Goal: Task Accomplishment & Management: Use online tool/utility

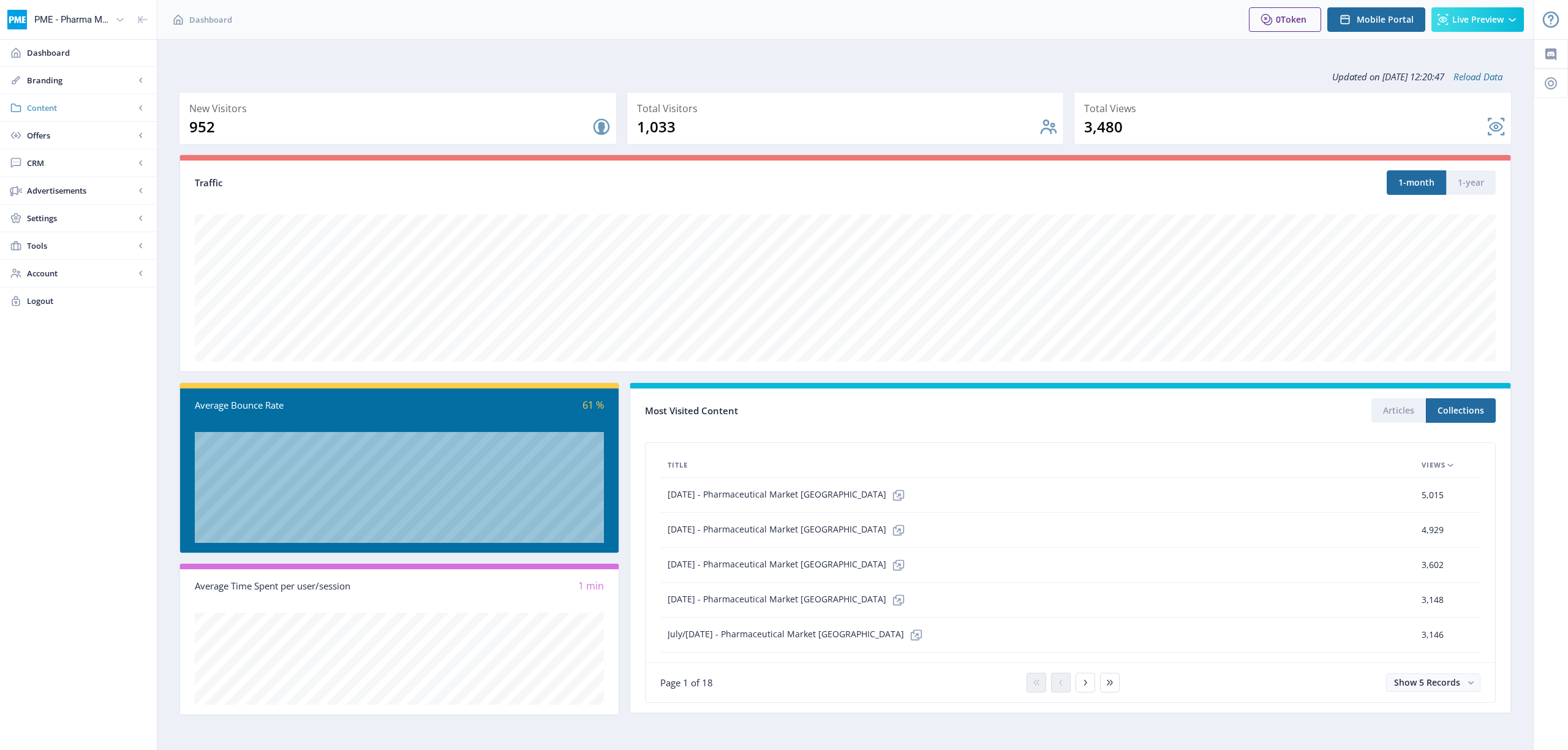
click at [45, 101] on span "Content" at bounding box center [80, 108] width 108 height 12
click at [63, 133] on span "Articles" at bounding box center [92, 135] width 105 height 12
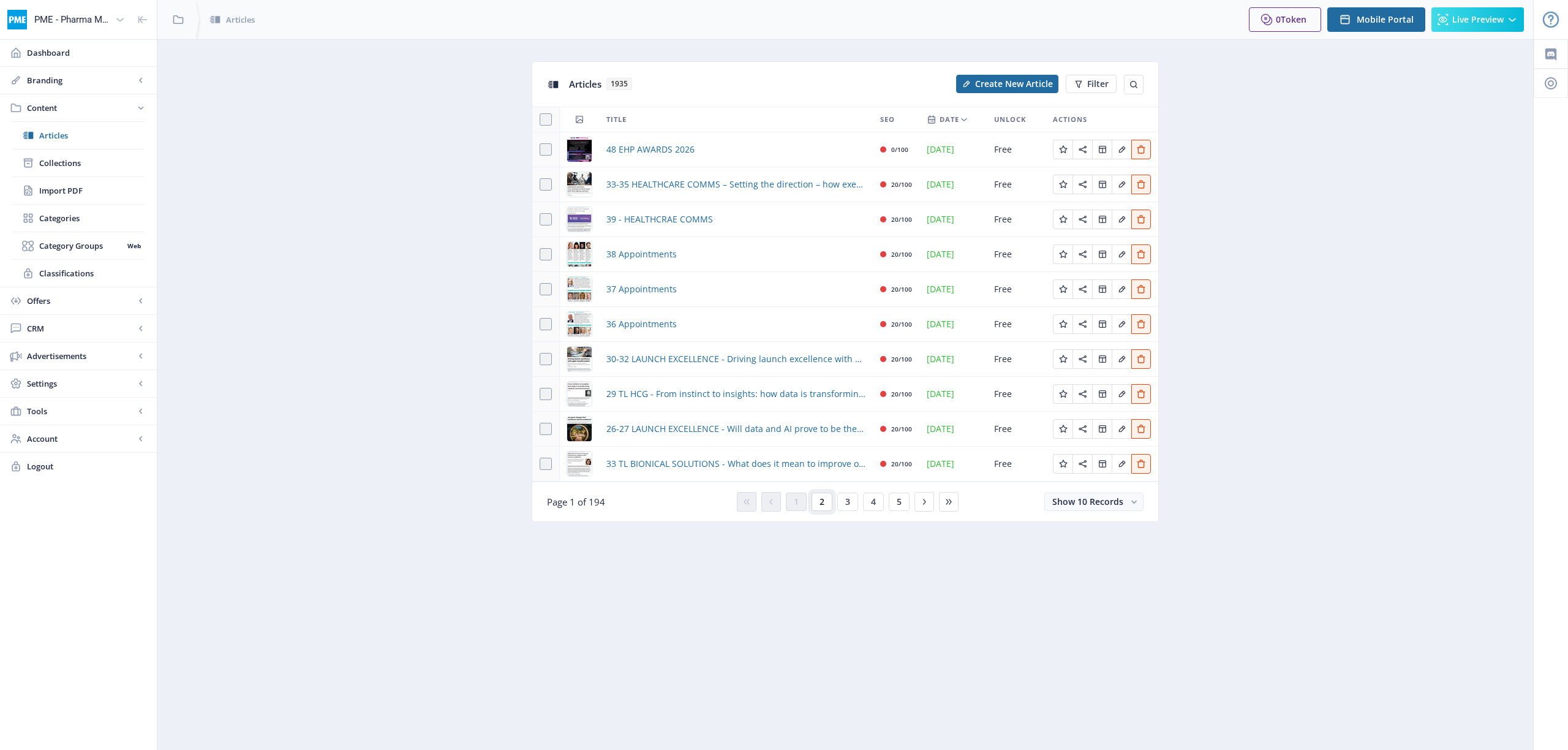
drag, startPoint x: 821, startPoint y: 504, endPoint x: 764, endPoint y: 499, distance: 57.2
click at [820, 504] on span "2" at bounding box center [822, 501] width 5 height 10
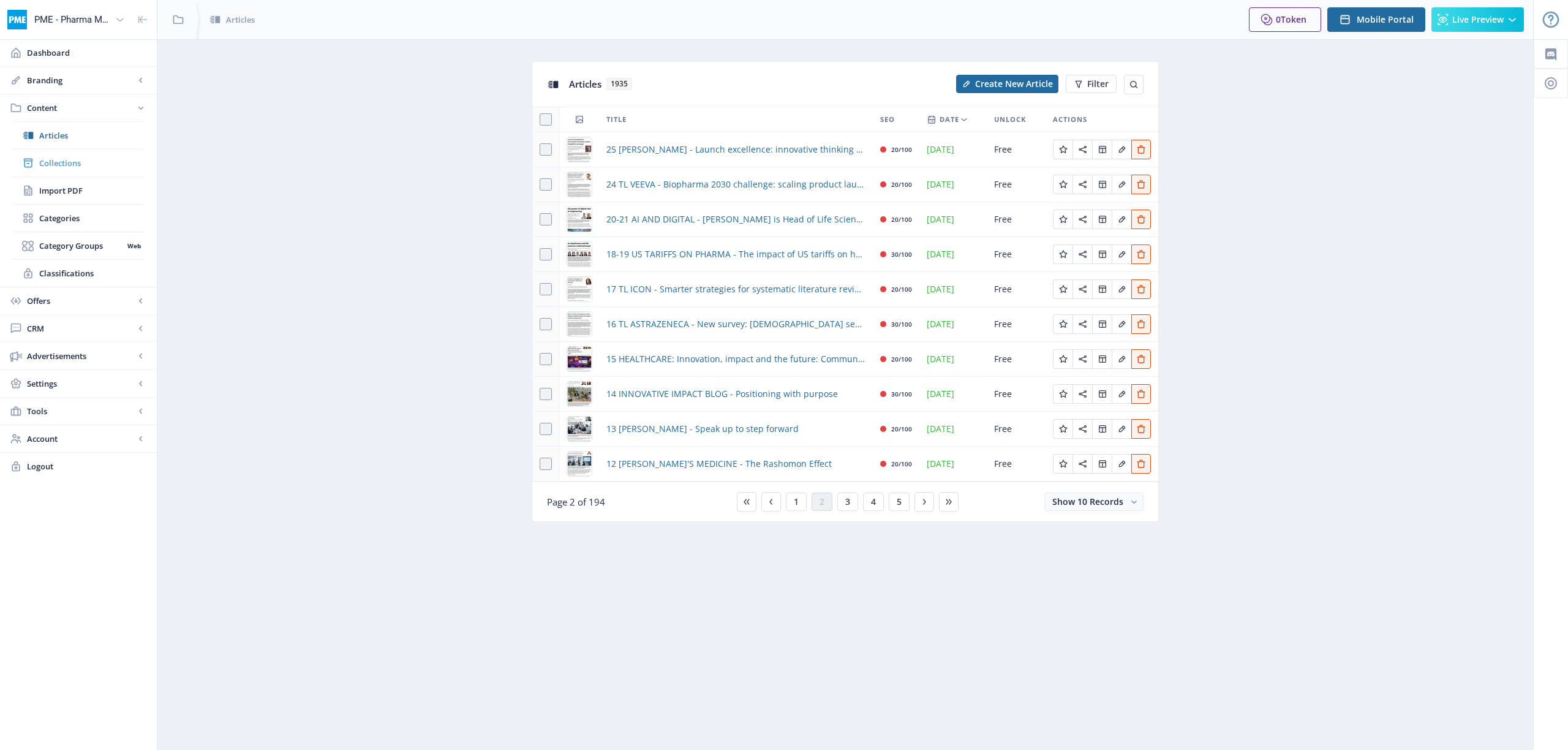
click at [45, 159] on span "Collections" at bounding box center [92, 163] width 105 height 12
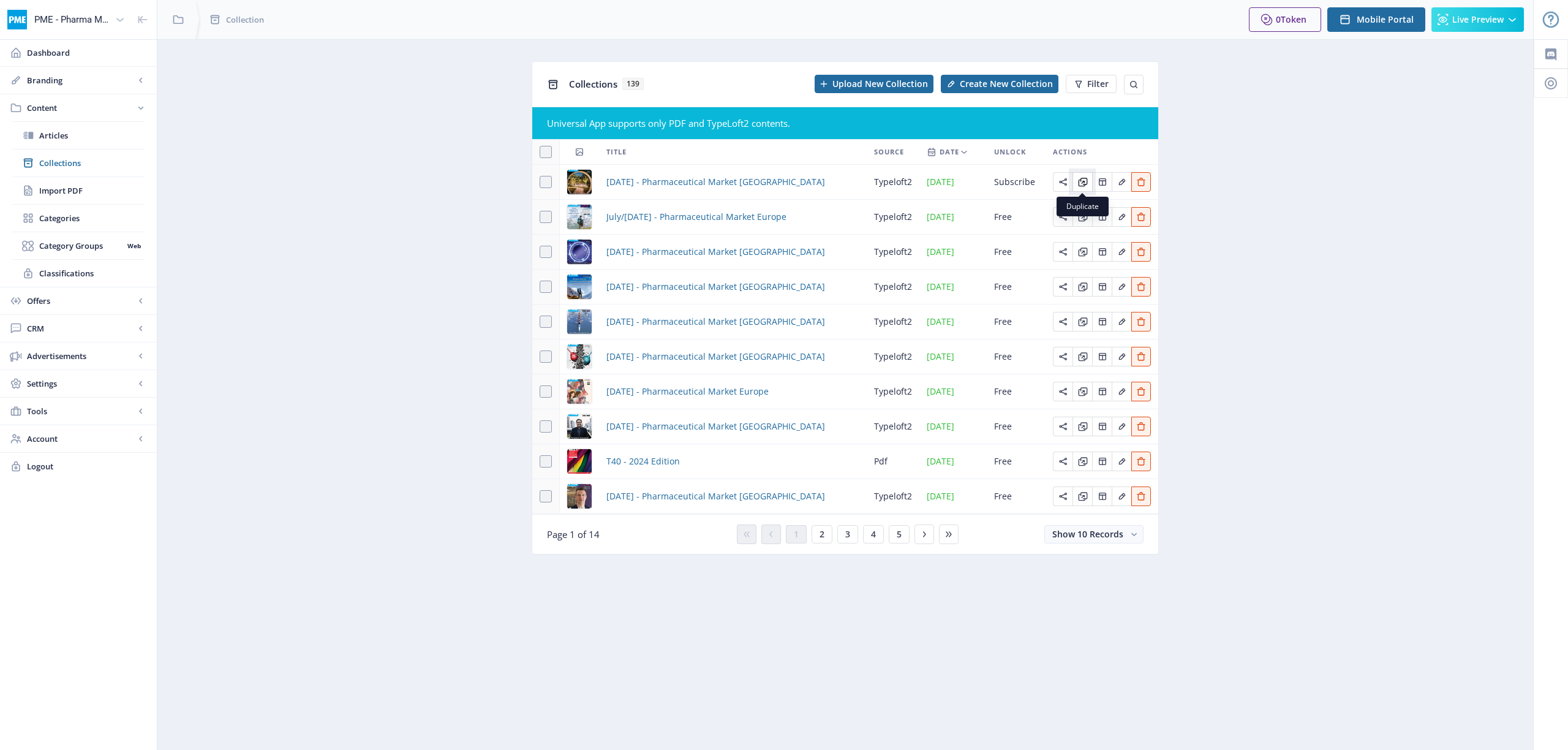
click at [1087, 179] on icon "Edit page" at bounding box center [1083, 182] width 10 height 10
click at [720, 181] on span "[DATE] - Pharmaceutical Market [GEOGRAPHIC_DATA]" at bounding box center [716, 182] width 219 height 14
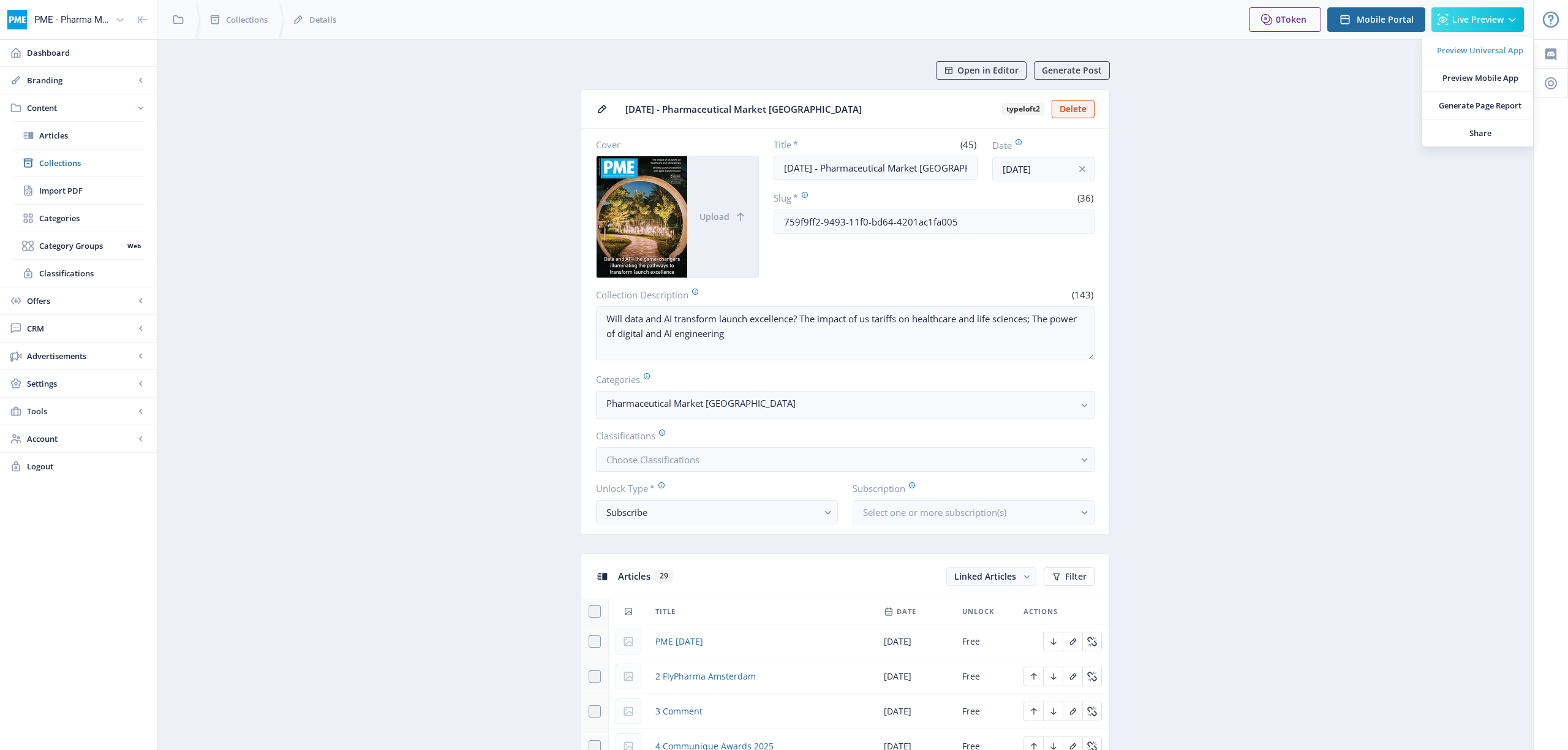
click at [1491, 47] on span "Preview Universal App" at bounding box center [1480, 50] width 86 height 12
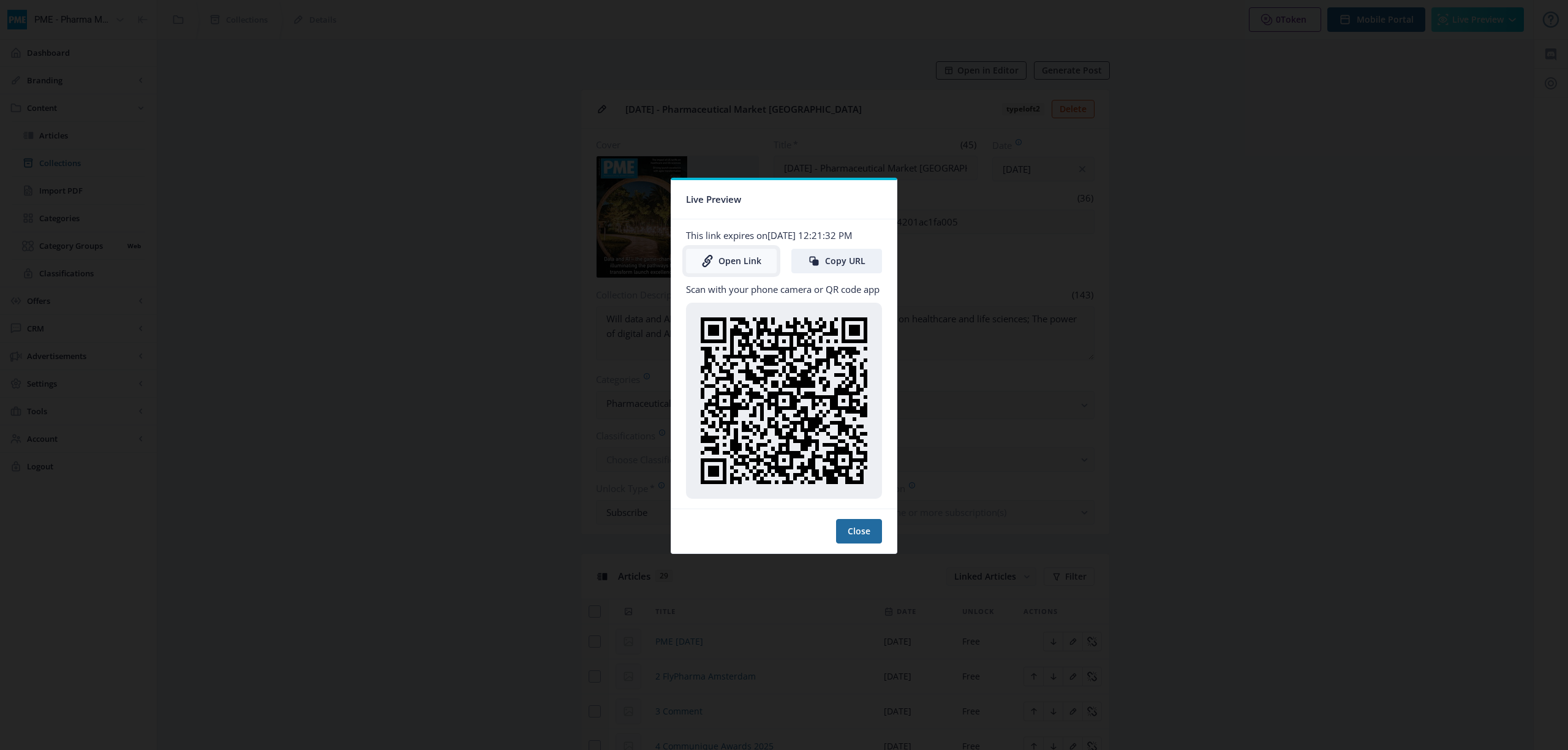
click at [751, 265] on link "Open Link" at bounding box center [731, 261] width 91 height 24
click at [871, 539] on button "Close" at bounding box center [859, 531] width 46 height 24
